Goal: Information Seeking & Learning: Check status

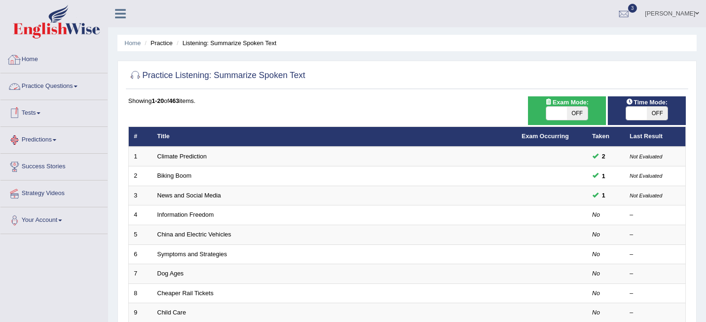
click at [39, 86] on link "Practice Questions" at bounding box center [53, 85] width 107 height 24
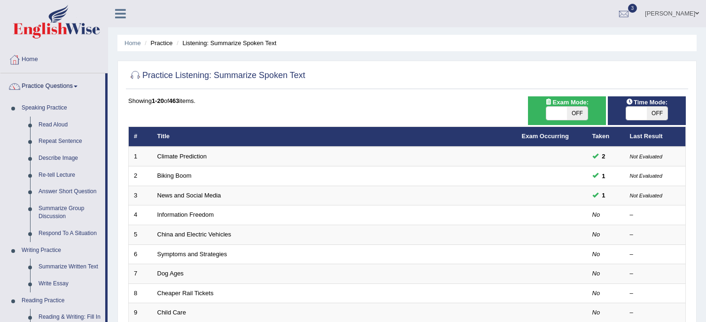
click at [39, 86] on link "Practice Questions" at bounding box center [52, 85] width 105 height 24
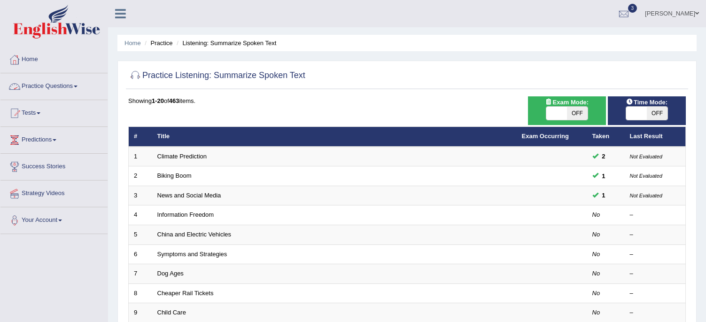
click at [35, 83] on link "Practice Questions" at bounding box center [53, 85] width 107 height 24
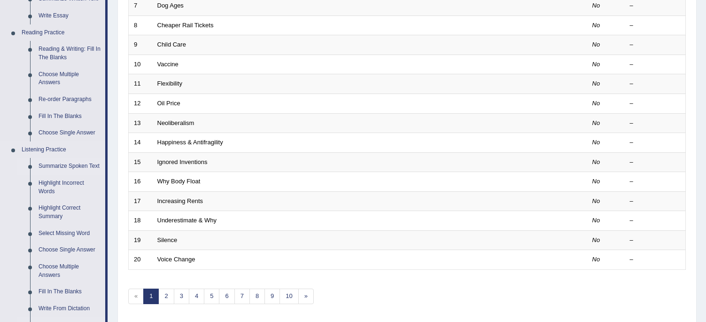
scroll to position [415, 0]
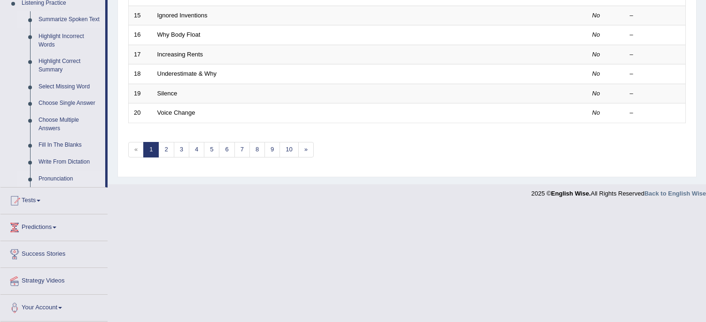
click at [55, 176] on link "Pronunciation" at bounding box center [69, 179] width 71 height 17
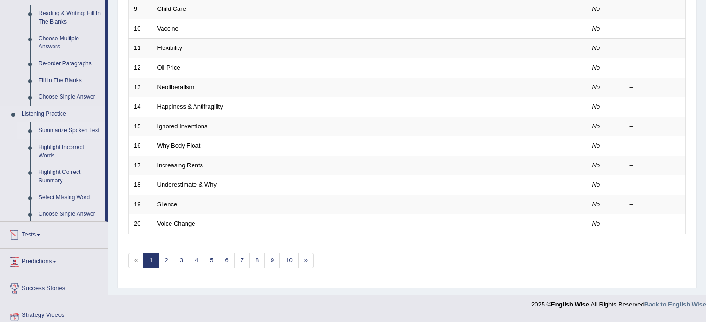
scroll to position [300, 0]
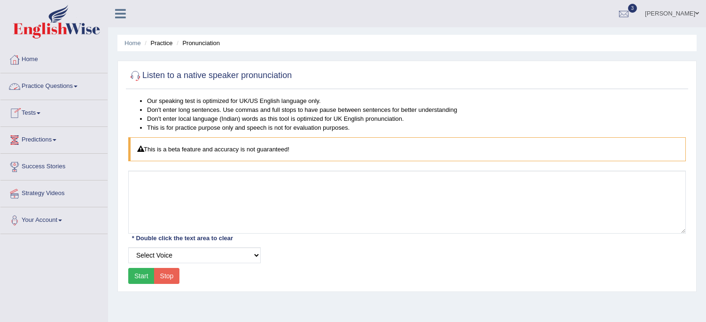
click at [33, 87] on link "Practice Questions" at bounding box center [53, 85] width 107 height 24
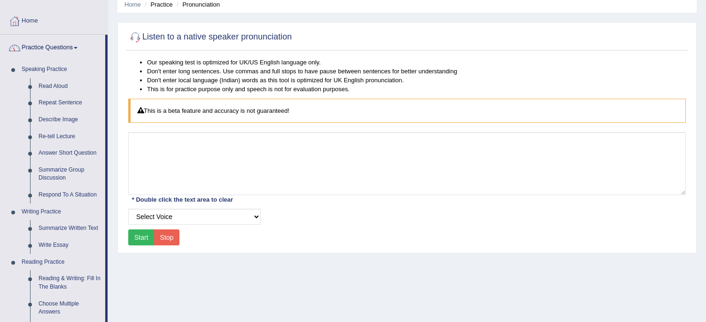
scroll to position [94, 0]
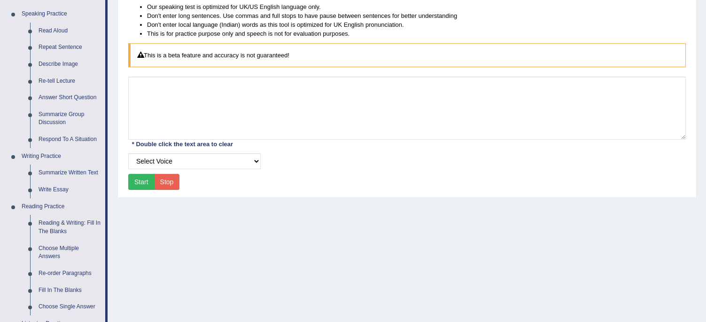
click at [138, 180] on button "Start" at bounding box center [141, 182] width 26 height 16
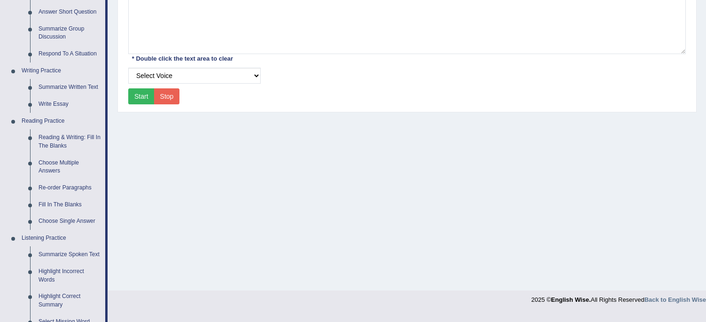
scroll to position [0, 0]
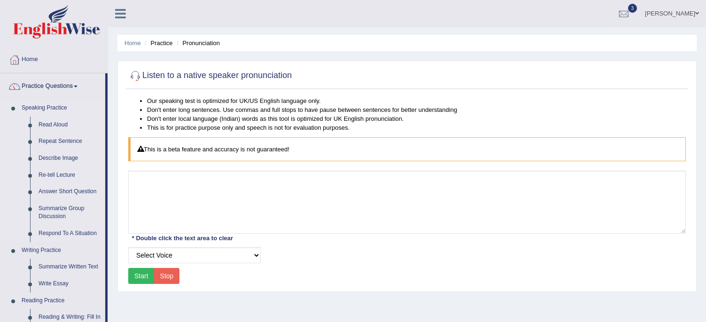
click at [47, 104] on link "Speaking Practice" at bounding box center [61, 108] width 88 height 17
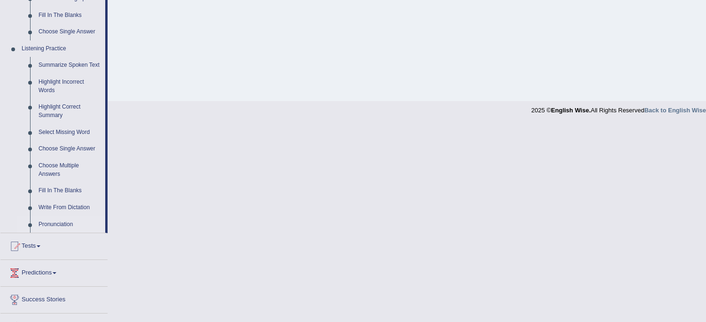
scroll to position [376, 0]
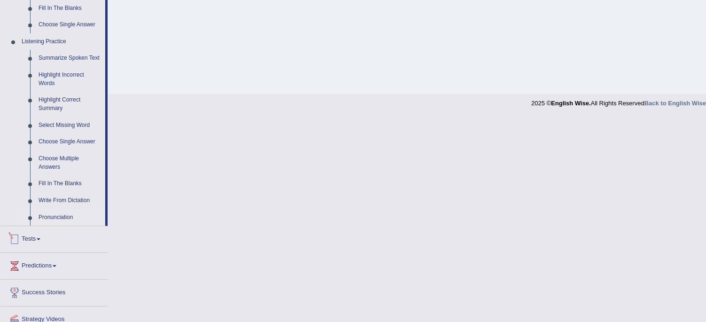
click at [26, 235] on link "Tests" at bounding box center [53, 238] width 107 height 24
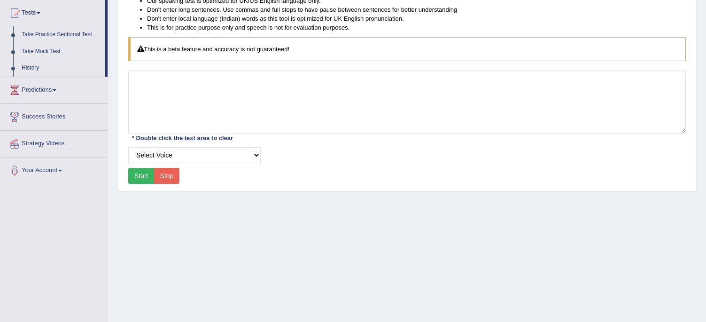
scroll to position [0, 0]
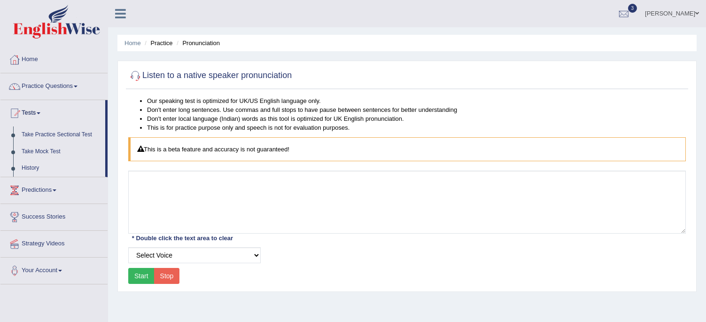
click at [25, 169] on link "History" at bounding box center [61, 168] width 88 height 17
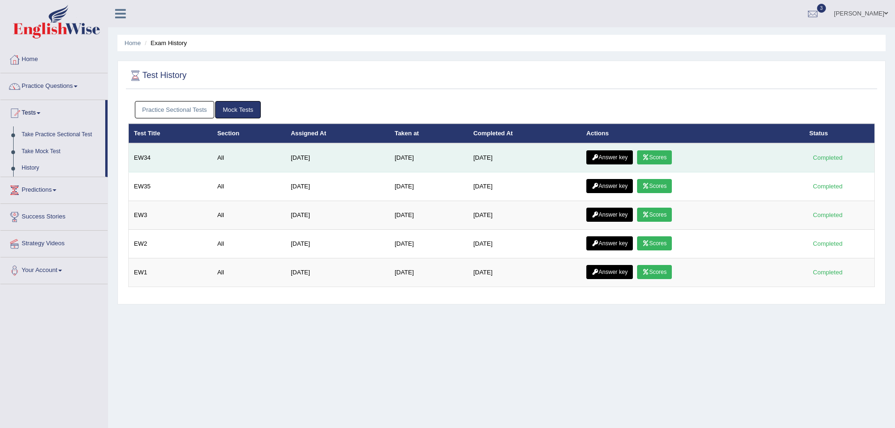
click at [666, 155] on link "Scores" at bounding box center [654, 157] width 35 height 14
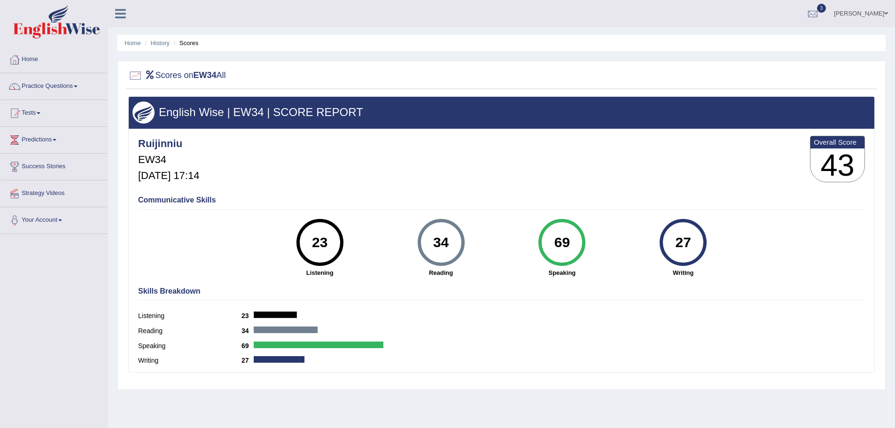
click at [204, 200] on h4 "Communicative Skills" at bounding box center [501, 200] width 727 height 8
drag, startPoint x: 191, startPoint y: 166, endPoint x: 164, endPoint y: 135, distance: 42.0
click at [190, 165] on div "Ruijinniu EW34 Aug 24, 2025, 17:14" at bounding box center [168, 159] width 61 height 53
click at [161, 133] on div "Ruijinniu EW34 Aug 24, 2025, 17:14" at bounding box center [168, 159] width 61 height 53
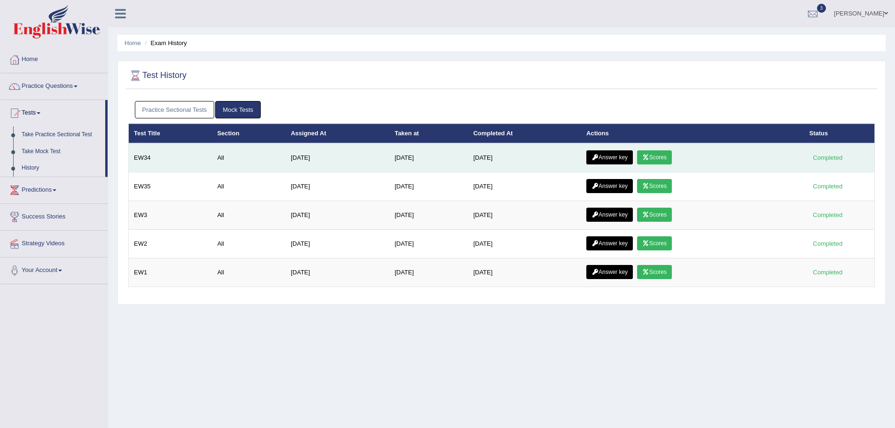
click at [665, 156] on link "Scores" at bounding box center [654, 157] width 35 height 14
click at [613, 157] on link "Answer key" at bounding box center [610, 157] width 47 height 14
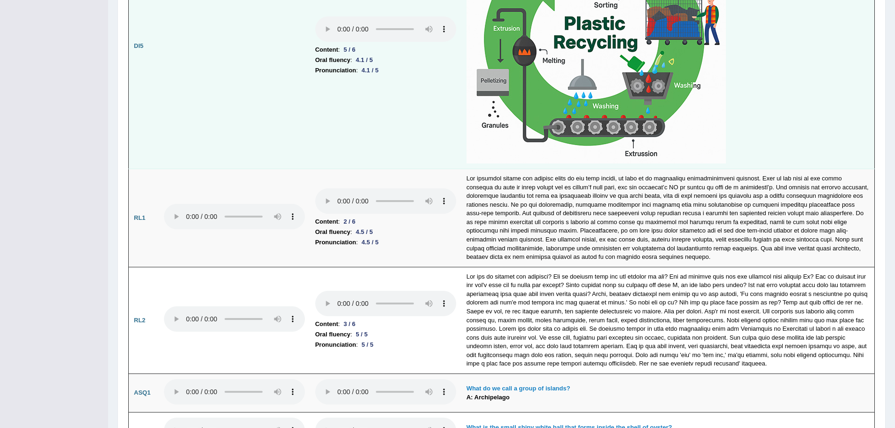
scroll to position [2397, 0]
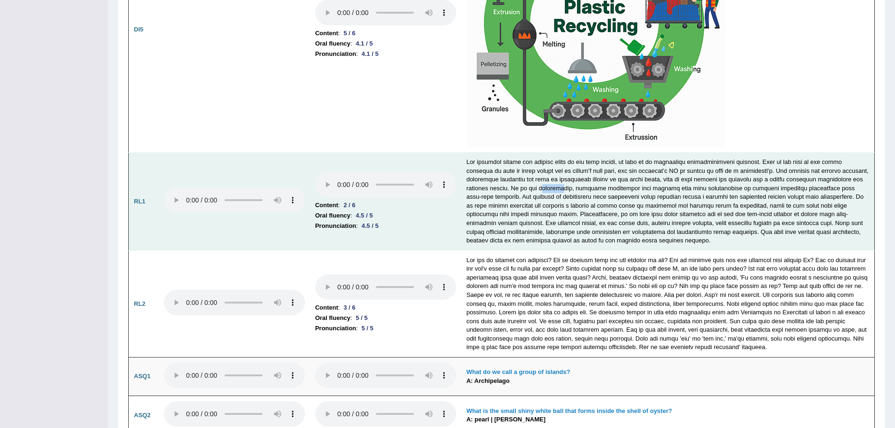
drag, startPoint x: 546, startPoint y: 191, endPoint x: 569, endPoint y: 188, distance: 23.2
click at [569, 188] on td at bounding box center [669, 202] width 414 height 98
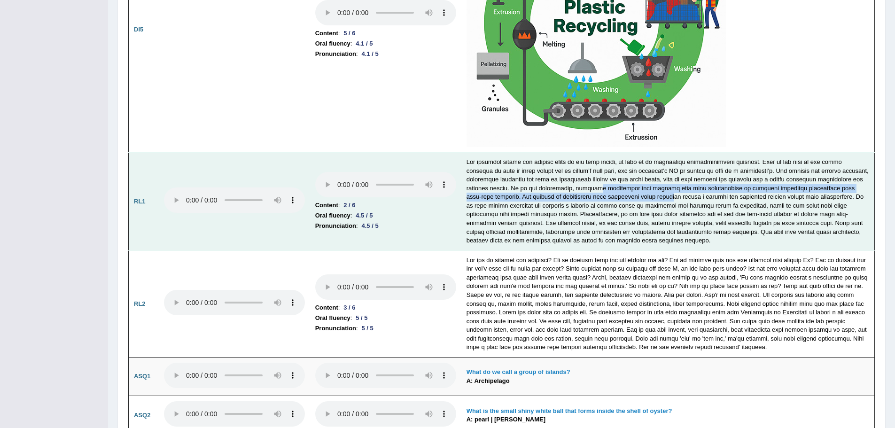
drag, startPoint x: 603, startPoint y: 185, endPoint x: 644, endPoint y: 197, distance: 43.1
click at [644, 197] on td at bounding box center [669, 202] width 414 height 98
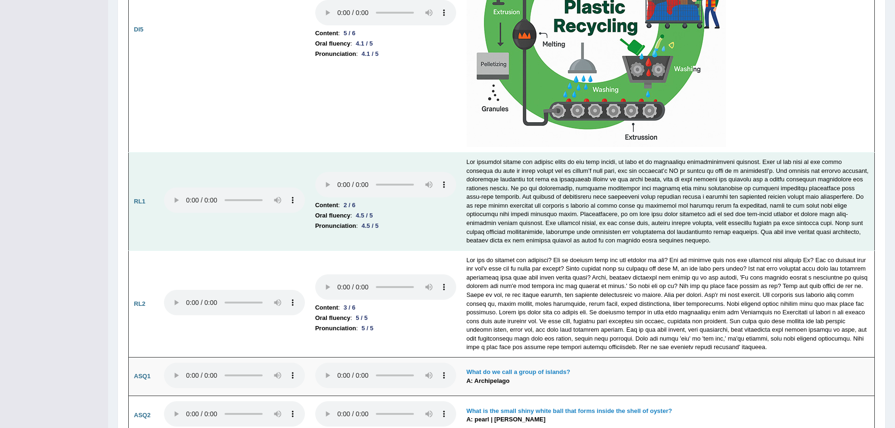
click at [631, 232] on td at bounding box center [669, 202] width 414 height 98
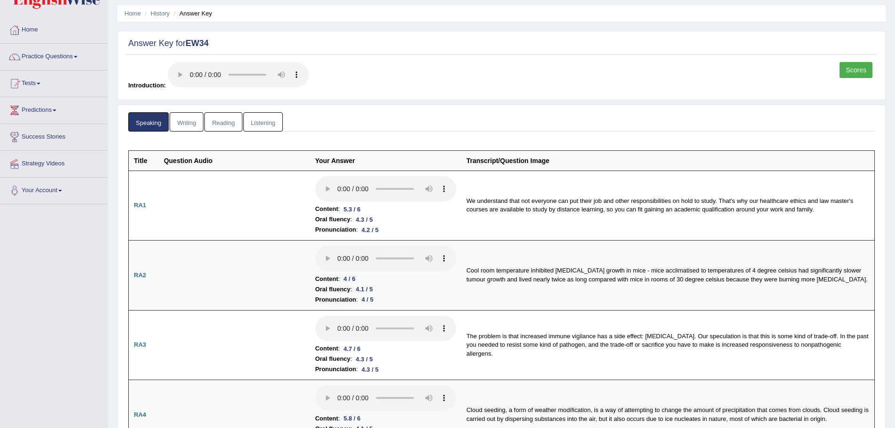
scroll to position [0, 0]
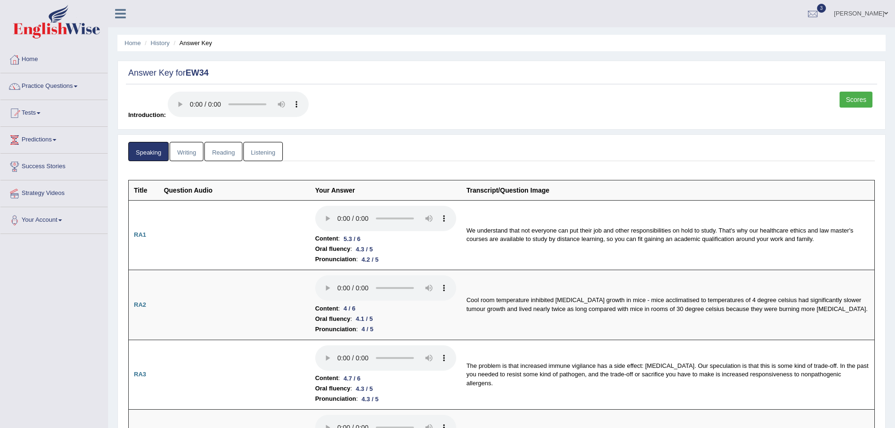
click at [181, 151] on link "Writing" at bounding box center [187, 151] width 34 height 19
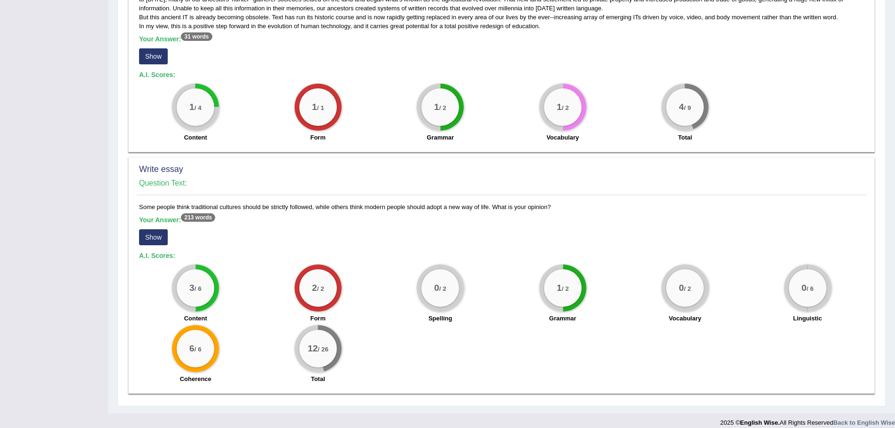
scroll to position [475, 0]
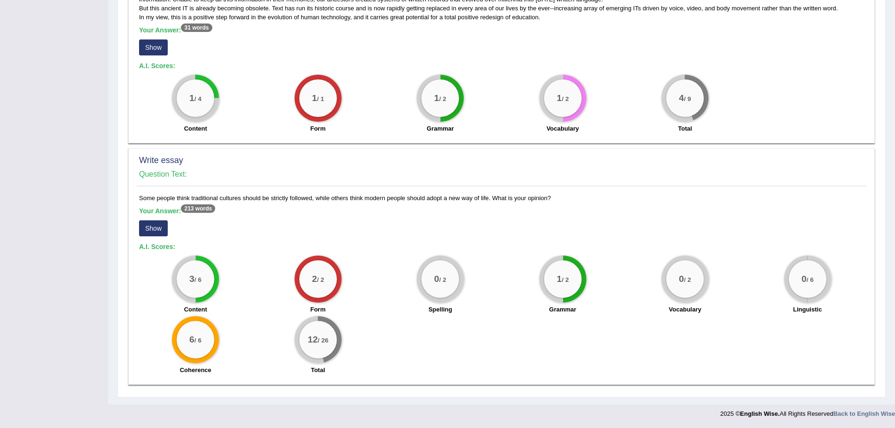
click at [149, 227] on button "Show" at bounding box center [153, 228] width 29 height 16
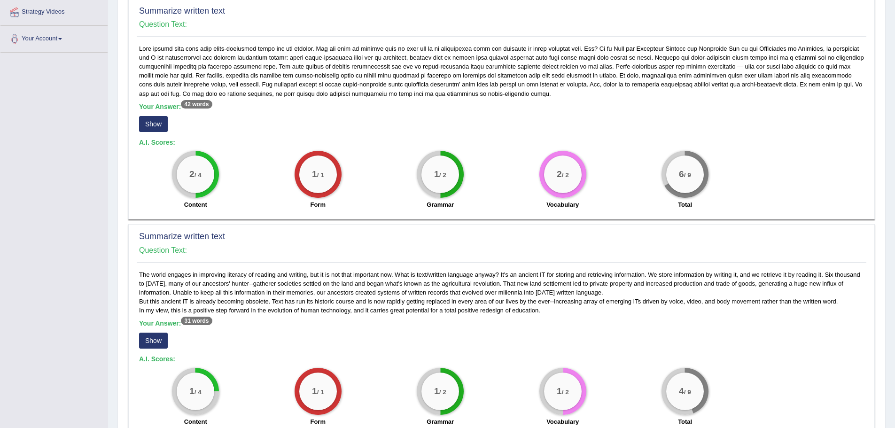
scroll to position [0, 0]
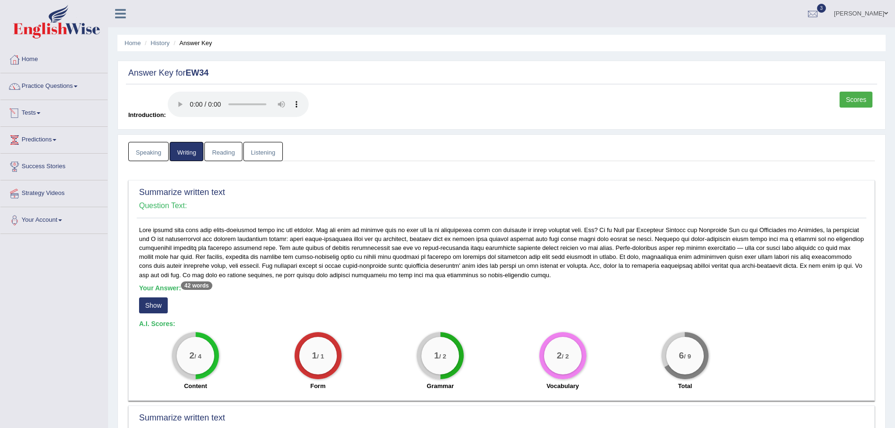
click at [31, 113] on link "Tests" at bounding box center [53, 112] width 107 height 24
click at [30, 167] on link "History" at bounding box center [61, 168] width 88 height 17
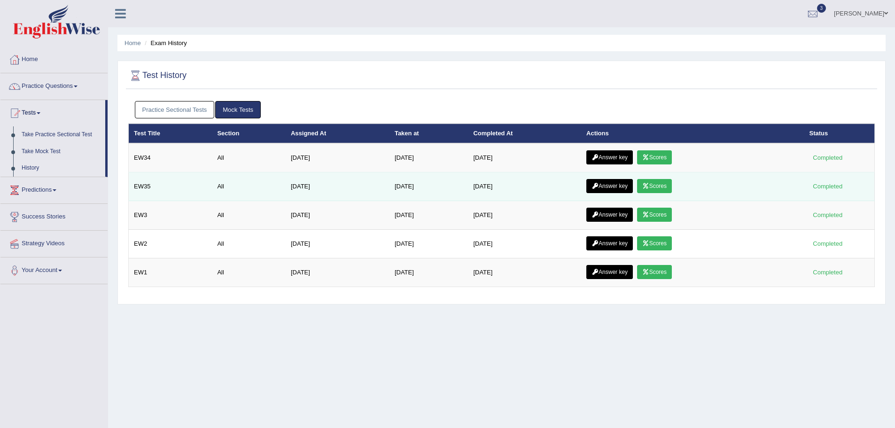
click at [612, 187] on link "Answer key" at bounding box center [610, 186] width 47 height 14
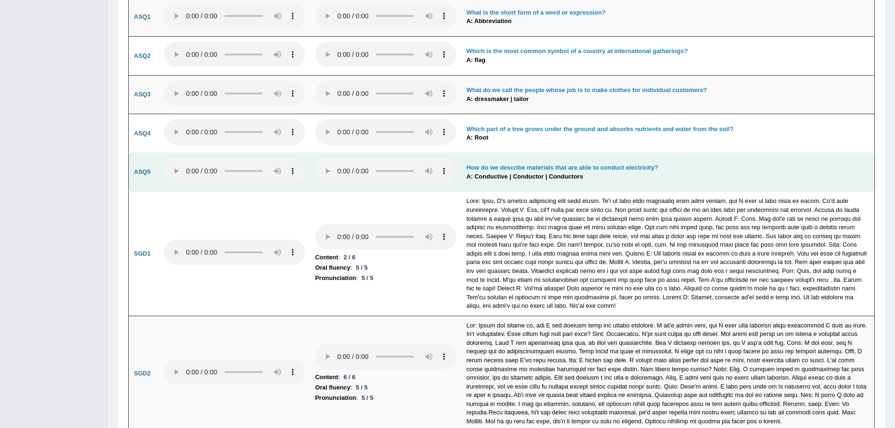
scroll to position [2585, 0]
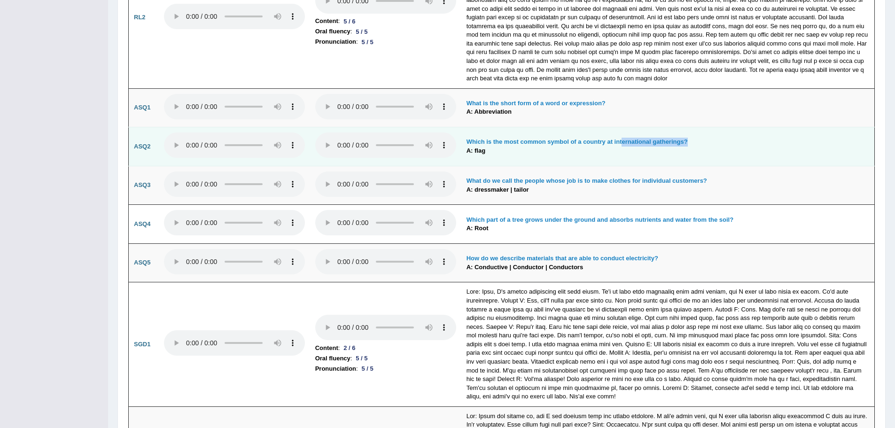
drag, startPoint x: 687, startPoint y: 141, endPoint x: 621, endPoint y: 139, distance: 65.8
click at [621, 139] on b "Which is the most common symbol of a country at international gatherings?" at bounding box center [577, 141] width 221 height 7
click at [622, 159] on td "Which is the most common symbol of a country at international gatherings? A: fl…" at bounding box center [669, 146] width 414 height 39
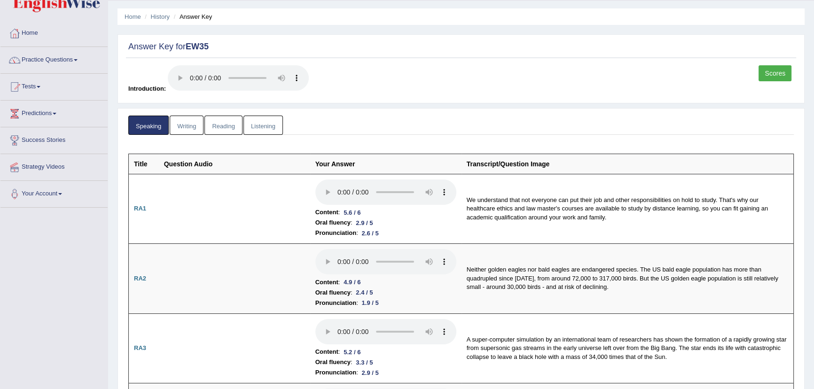
scroll to position [0, 0]
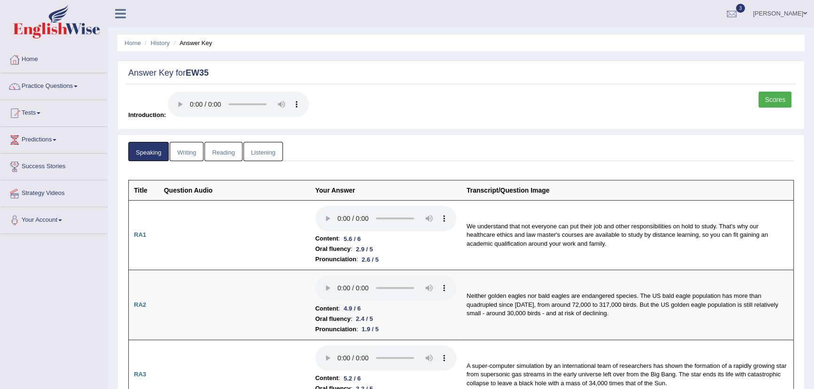
click at [775, 98] on link "Scores" at bounding box center [775, 100] width 33 height 16
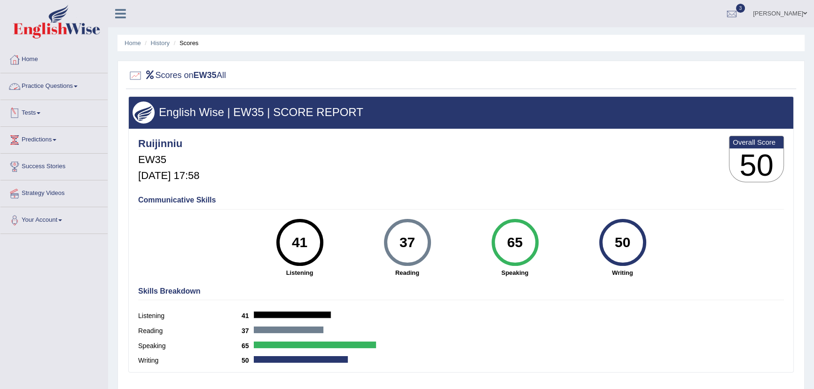
click at [31, 112] on link "Tests" at bounding box center [53, 112] width 107 height 24
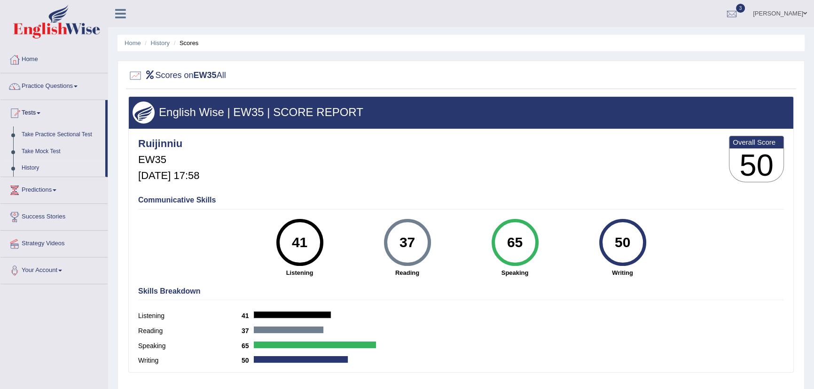
click at [36, 168] on link "History" at bounding box center [61, 168] width 88 height 17
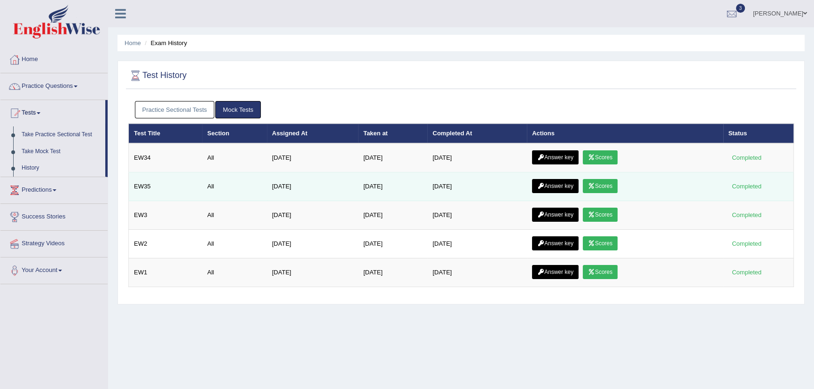
click at [567, 184] on link "Answer key" at bounding box center [555, 186] width 47 height 14
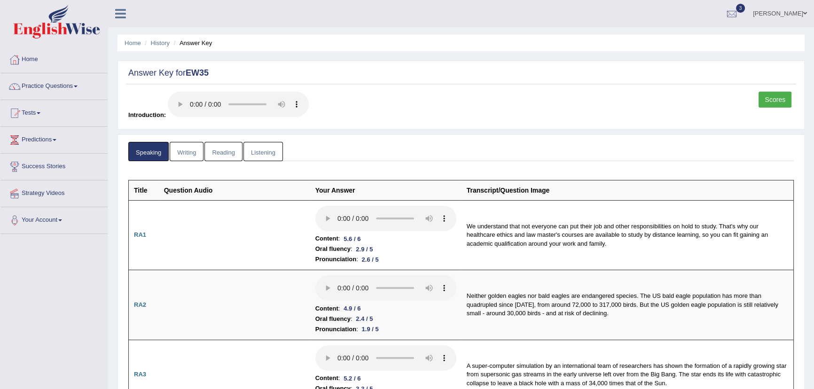
click at [185, 151] on link "Writing" at bounding box center [187, 151] width 34 height 19
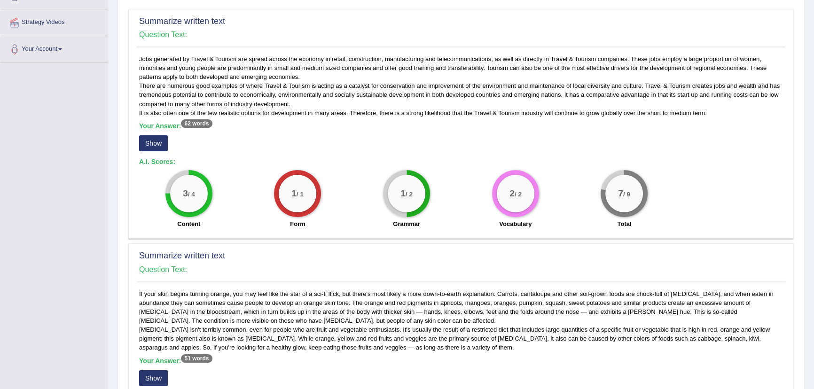
scroll to position [171, 0]
click at [155, 142] on button "Show" at bounding box center [153, 144] width 29 height 16
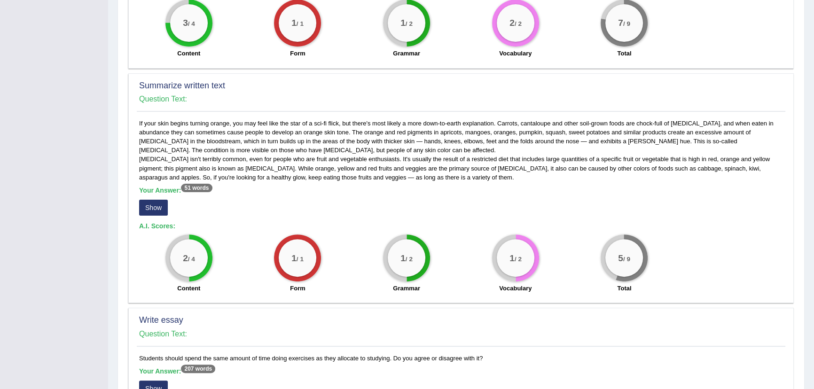
scroll to position [342, 0]
click at [148, 203] on button "Show" at bounding box center [153, 207] width 29 height 16
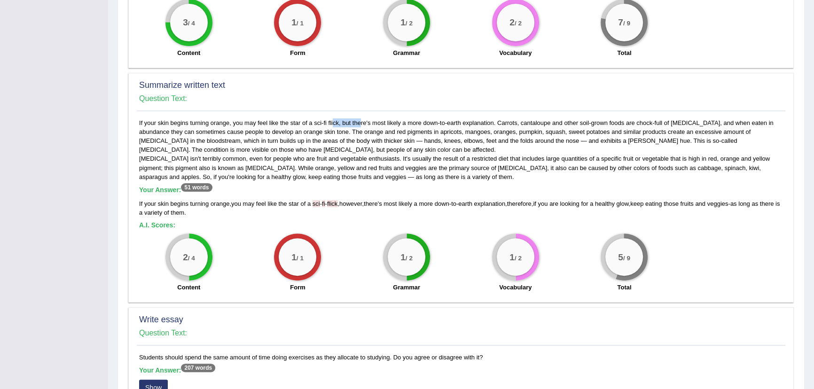
drag, startPoint x: 312, startPoint y: 123, endPoint x: 333, endPoint y: 121, distance: 21.2
click at [333, 121] on div "If your skin begins turning orange, you may feel like the star of a sci-fi flic…" at bounding box center [461, 207] width 649 height 179
click at [365, 173] on div "If your skin begins turning orange, you may feel like the star of a sci-fi flic…" at bounding box center [461, 207] width 649 height 179
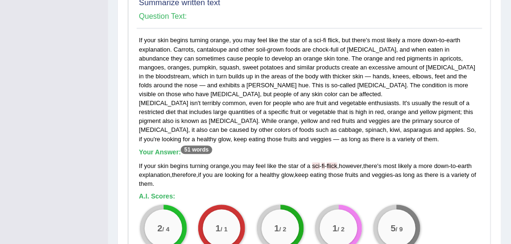
scroll to position [476, 0]
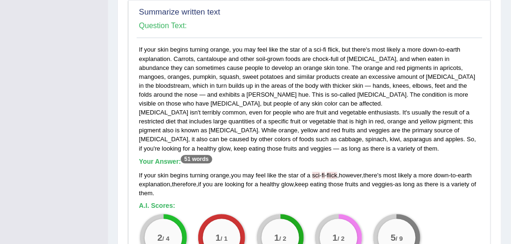
click at [327, 177] on div "If your skin begins turning orange , you may feel like the star of a sci - fi -…" at bounding box center [309, 184] width 341 height 27
click at [327, 175] on span "-" at bounding box center [326, 175] width 2 height 7
click at [326, 49] on div "If your skin begins turning orange, you may feel like the star of a sci-fi flic…" at bounding box center [310, 161] width 346 height 233
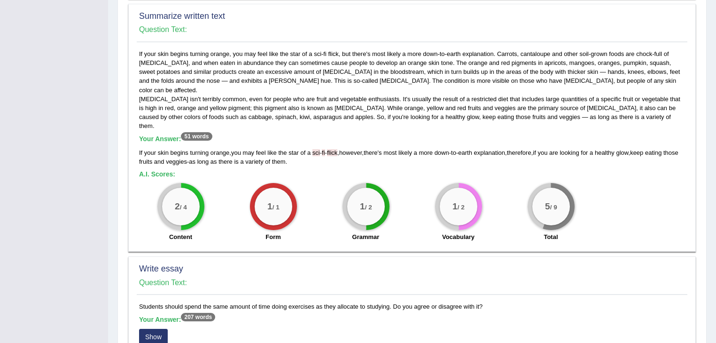
scroll to position [407, 0]
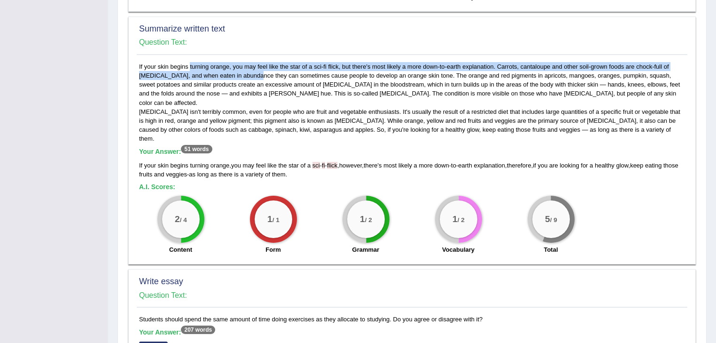
drag, startPoint x: 159, startPoint y: 67, endPoint x: 209, endPoint y: 71, distance: 50.0
click at [209, 71] on div "If your skin begins turning orange, you may feel like the star of a sci-fi flic…" at bounding box center [412, 160] width 551 height 197
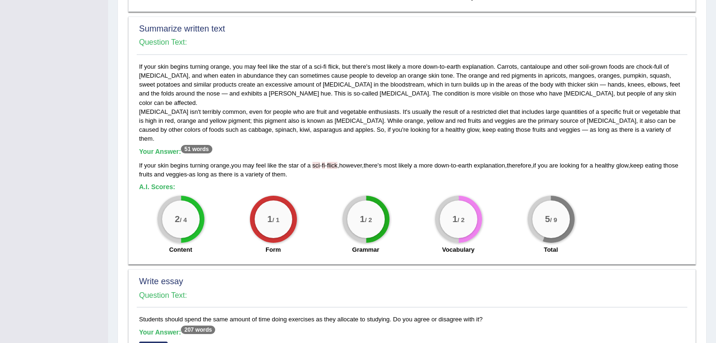
click at [328, 111] on div "If your skin begins turning orange, you may feel like the star of a sci-fi flic…" at bounding box center [412, 160] width 551 height 197
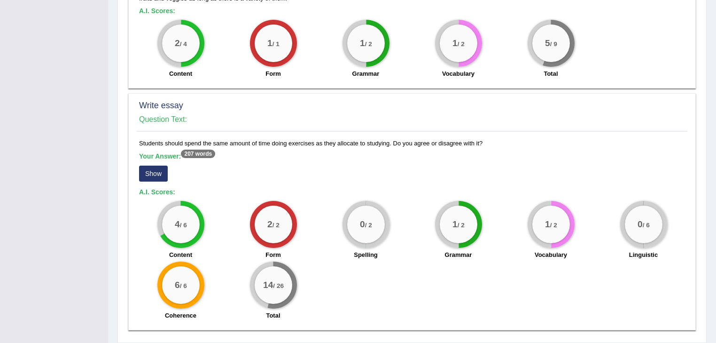
scroll to position [595, 0]
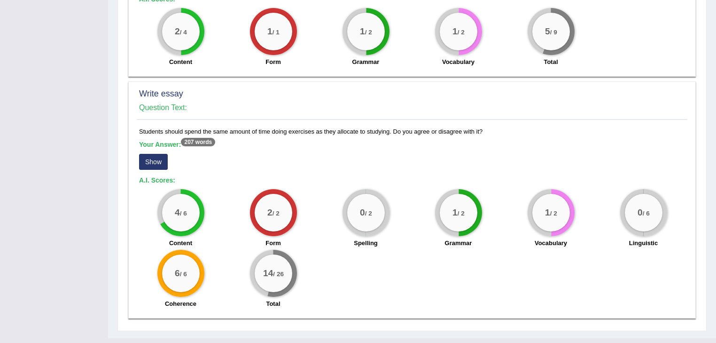
click at [151, 154] on button "Show" at bounding box center [153, 162] width 29 height 16
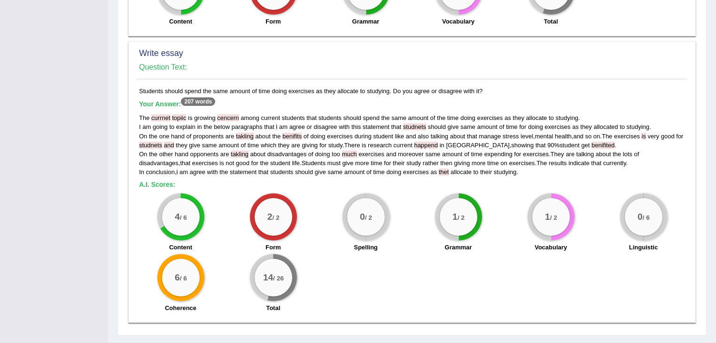
scroll to position [639, 0]
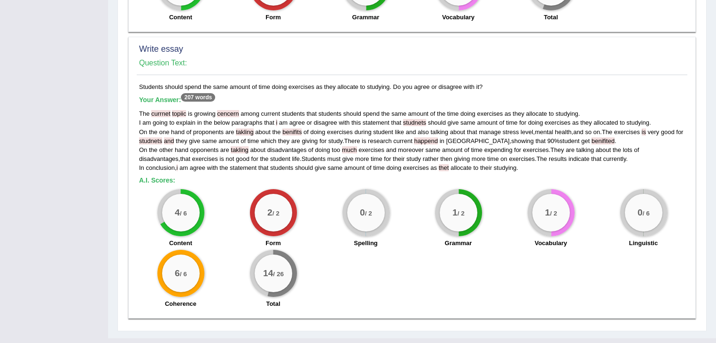
click at [458, 251] on div "4 / 6 Content 2 / 2 Form 0 / 2 Spelling 1 / 2 Grammar 1 / 2 Vocabulary 0 / 6 Li…" at bounding box center [412, 249] width 556 height 121
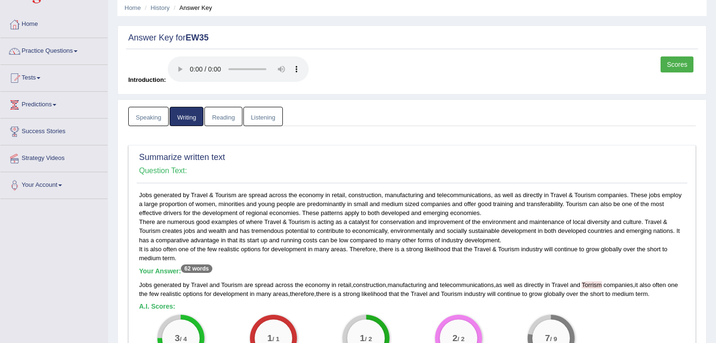
scroll to position [0, 0]
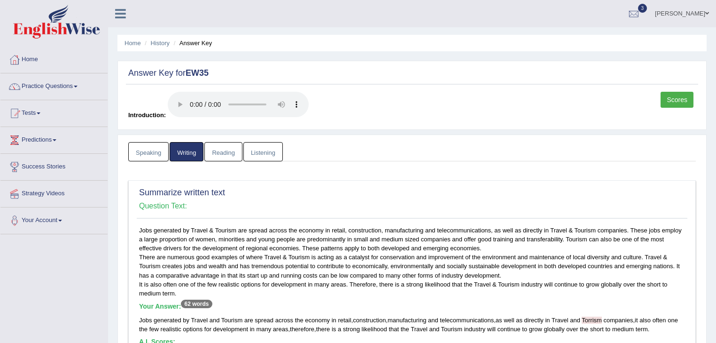
click at [221, 147] on link "Reading" at bounding box center [223, 151] width 38 height 19
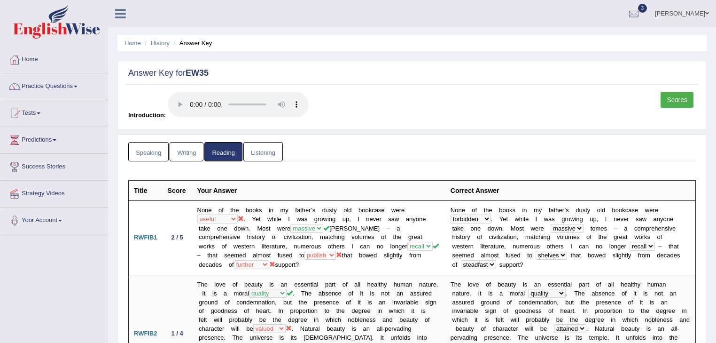
click at [264, 152] on link "Listening" at bounding box center [262, 151] width 39 height 19
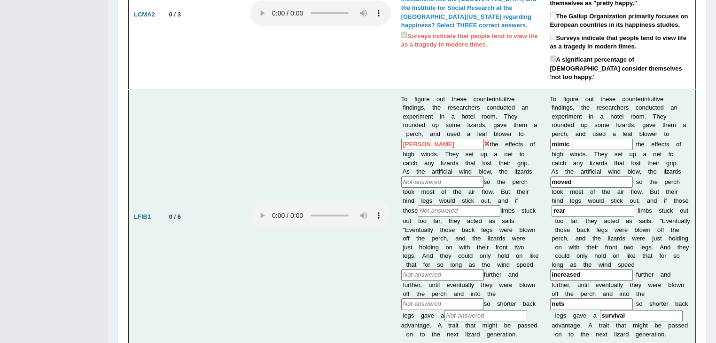
scroll to position [451, 0]
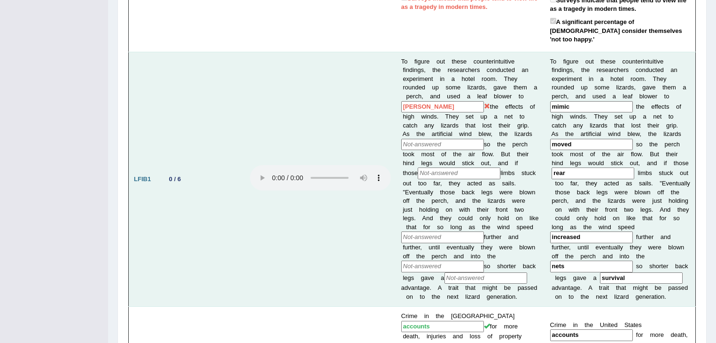
click at [281, 56] on td at bounding box center [320, 179] width 151 height 255
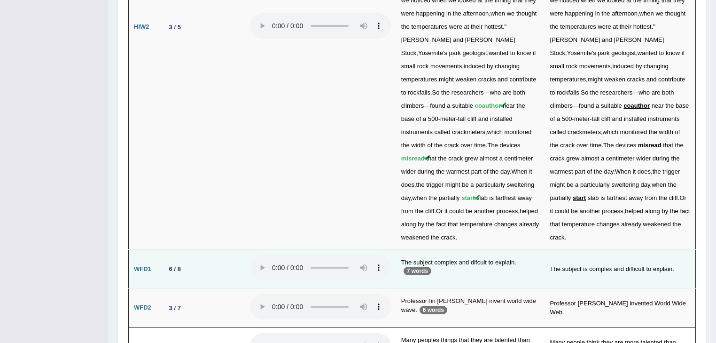
scroll to position [2408, 0]
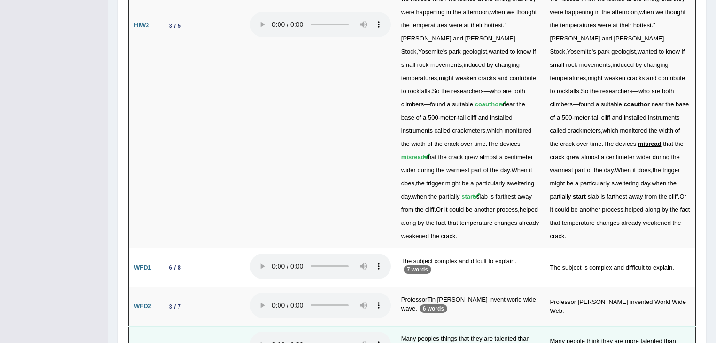
click at [455, 326] on td "Many peoples things that they are talented than others. 9 words" at bounding box center [470, 345] width 149 height 39
click at [596, 326] on td "Many people think they are more talented than others." at bounding box center [620, 345] width 151 height 39
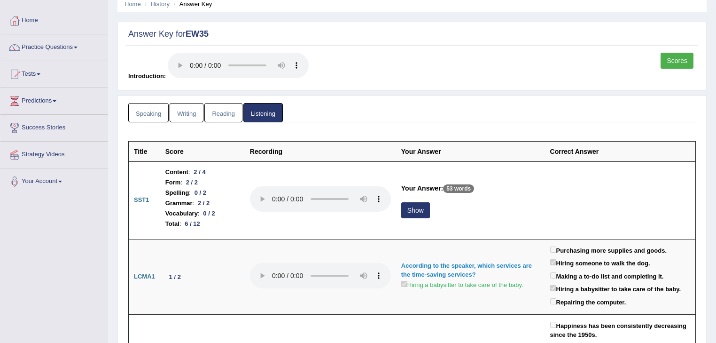
scroll to position [0, 0]
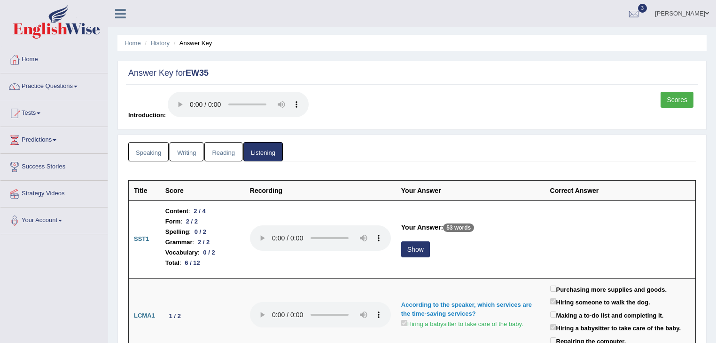
click at [194, 45] on li "Answer Key" at bounding box center [192, 43] width 41 height 9
click at [154, 45] on link "History" at bounding box center [160, 42] width 19 height 7
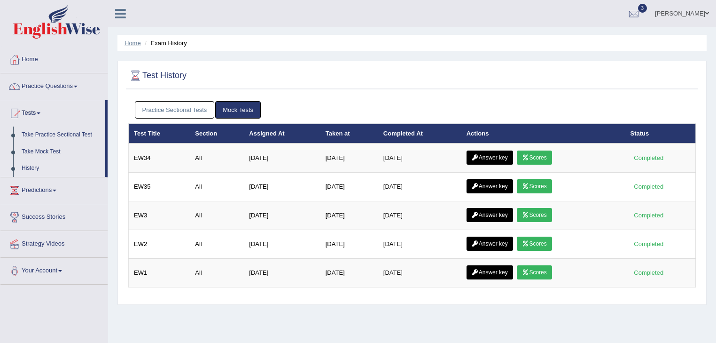
click at [135, 41] on link "Home" at bounding box center [133, 42] width 16 height 7
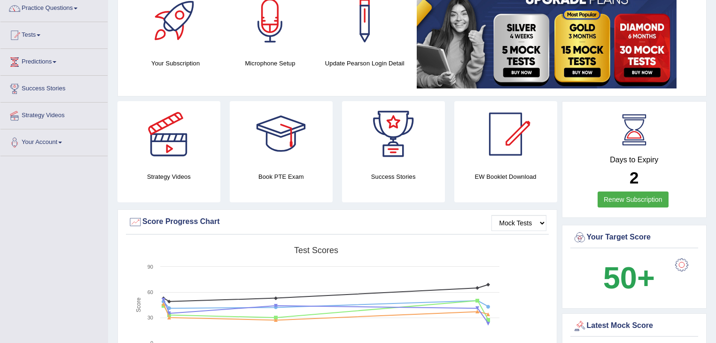
scroll to position [75, 0]
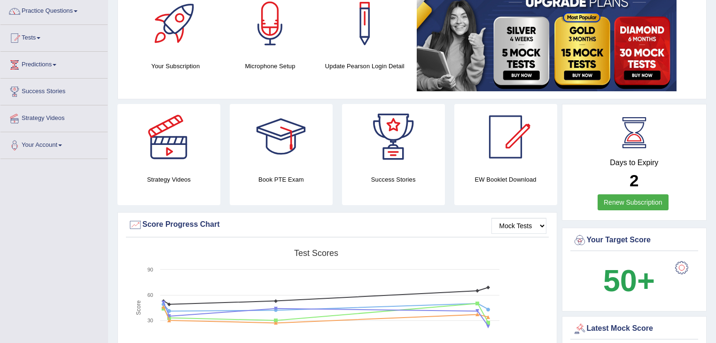
click at [677, 264] on div at bounding box center [682, 267] width 19 height 19
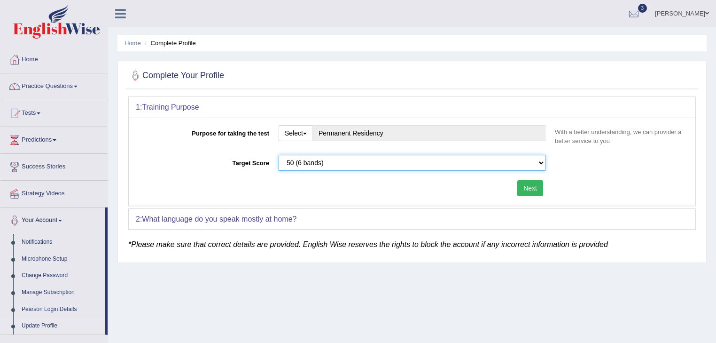
click at [544, 163] on select "Please select the correct value 50 (6 bands) 58 (6.5 bands) 65 (7 bands) 79 (8 …" at bounding box center [412, 163] width 267 height 16
select select "79"
click at [279, 155] on select "Please select the correct value 50 (6 bands) 58 (6.5 bands) 65 (7 bands) 79 (8 …" at bounding box center [412, 163] width 267 height 16
click at [535, 185] on button "Next" at bounding box center [531, 188] width 26 height 16
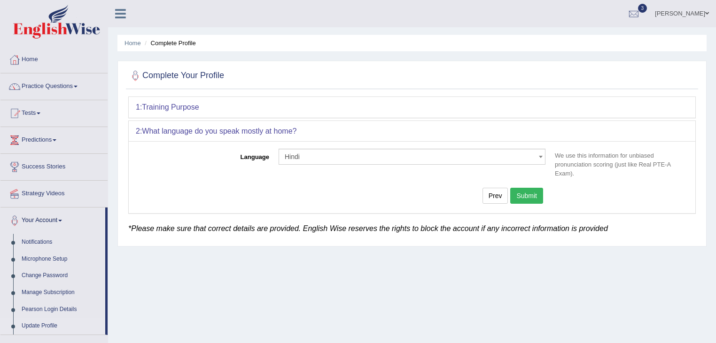
click at [530, 194] on button "Submit" at bounding box center [526, 196] width 33 height 16
